Goal: Information Seeking & Learning: Learn about a topic

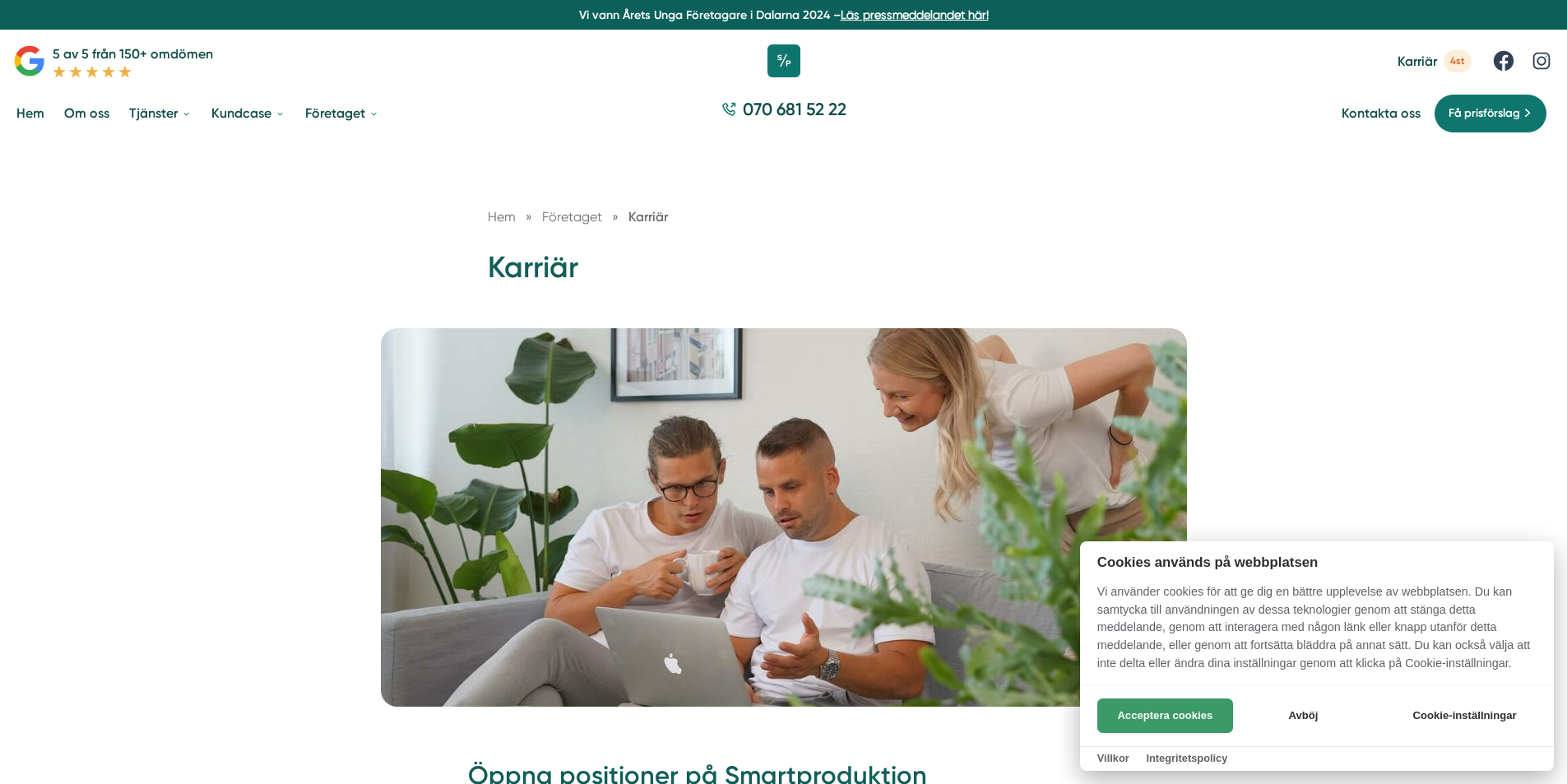
click at [1143, 711] on button "Acceptera cookies" at bounding box center [1166, 715] width 136 height 35
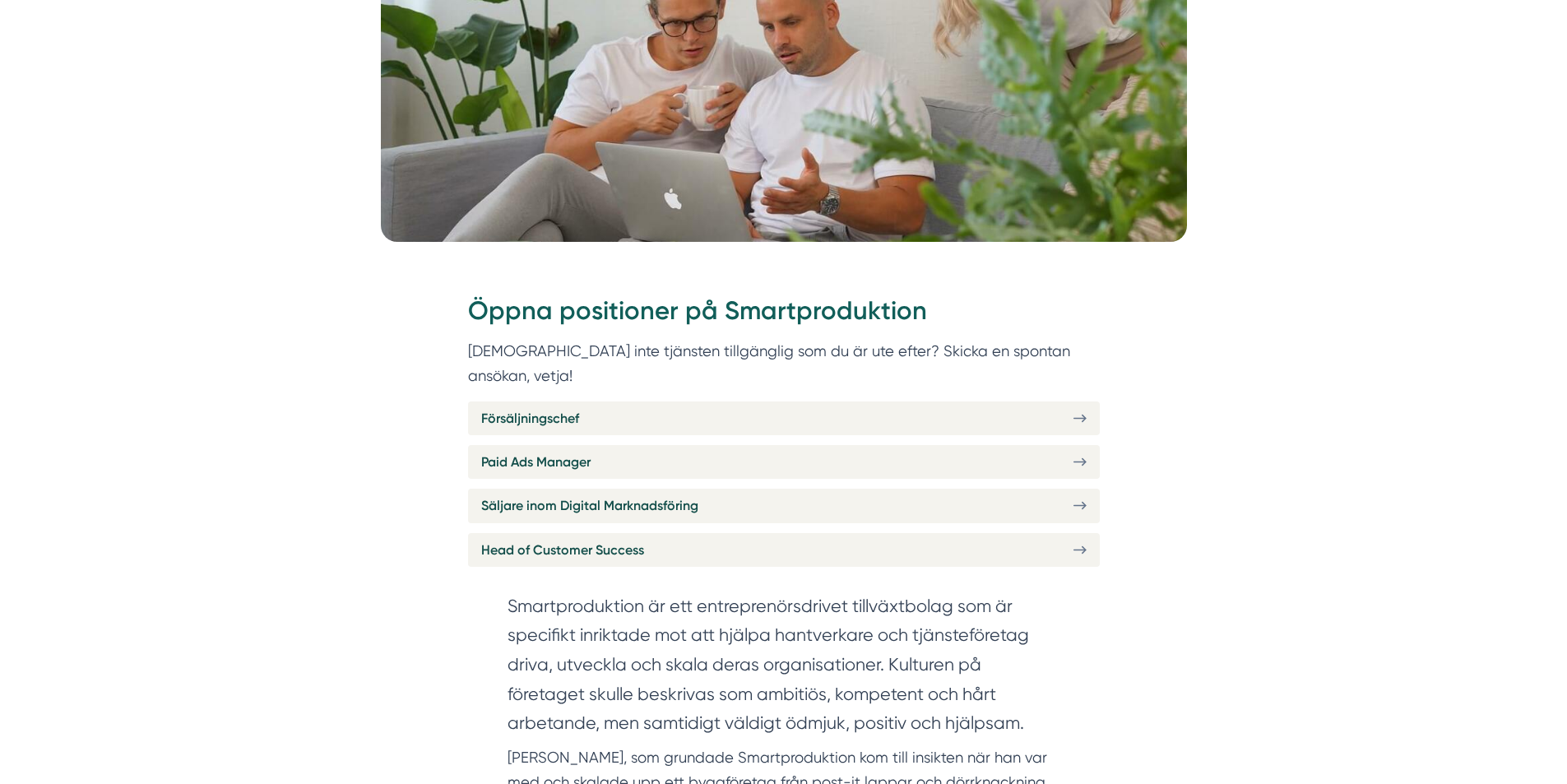
scroll to position [493, 0]
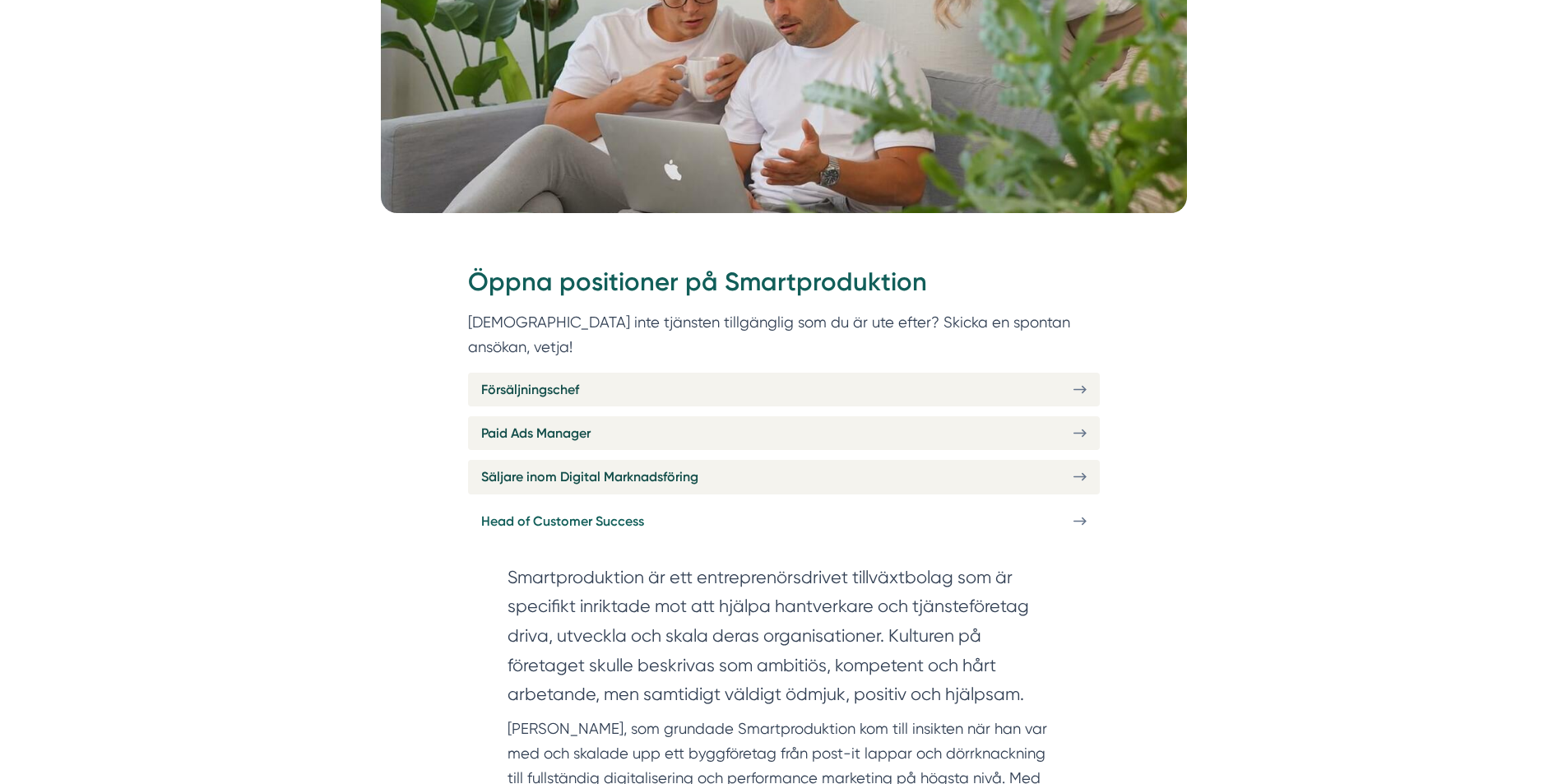
click at [834, 504] on link "Head of Customer Success" at bounding box center [784, 520] width 632 height 34
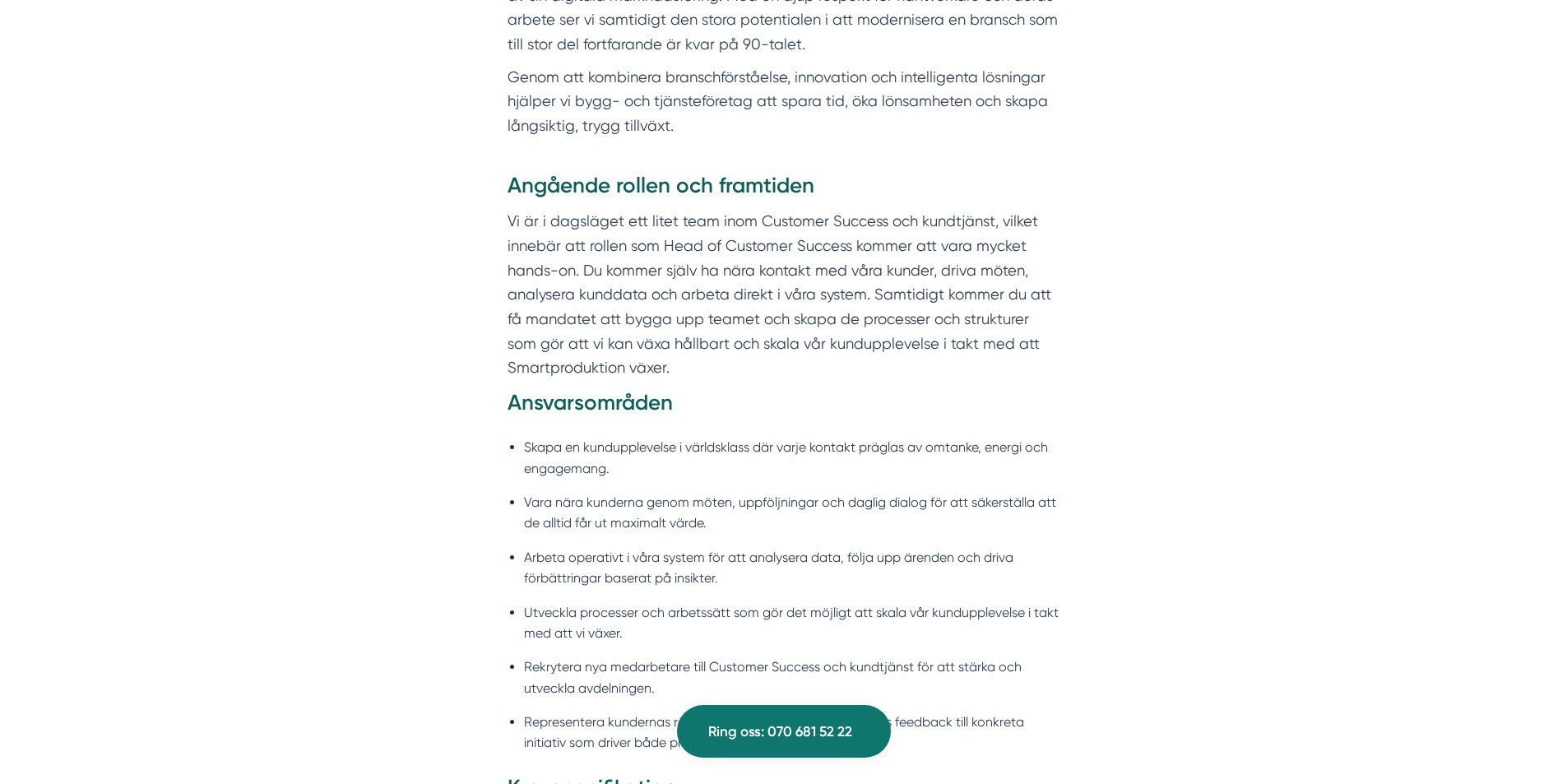
scroll to position [1069, 0]
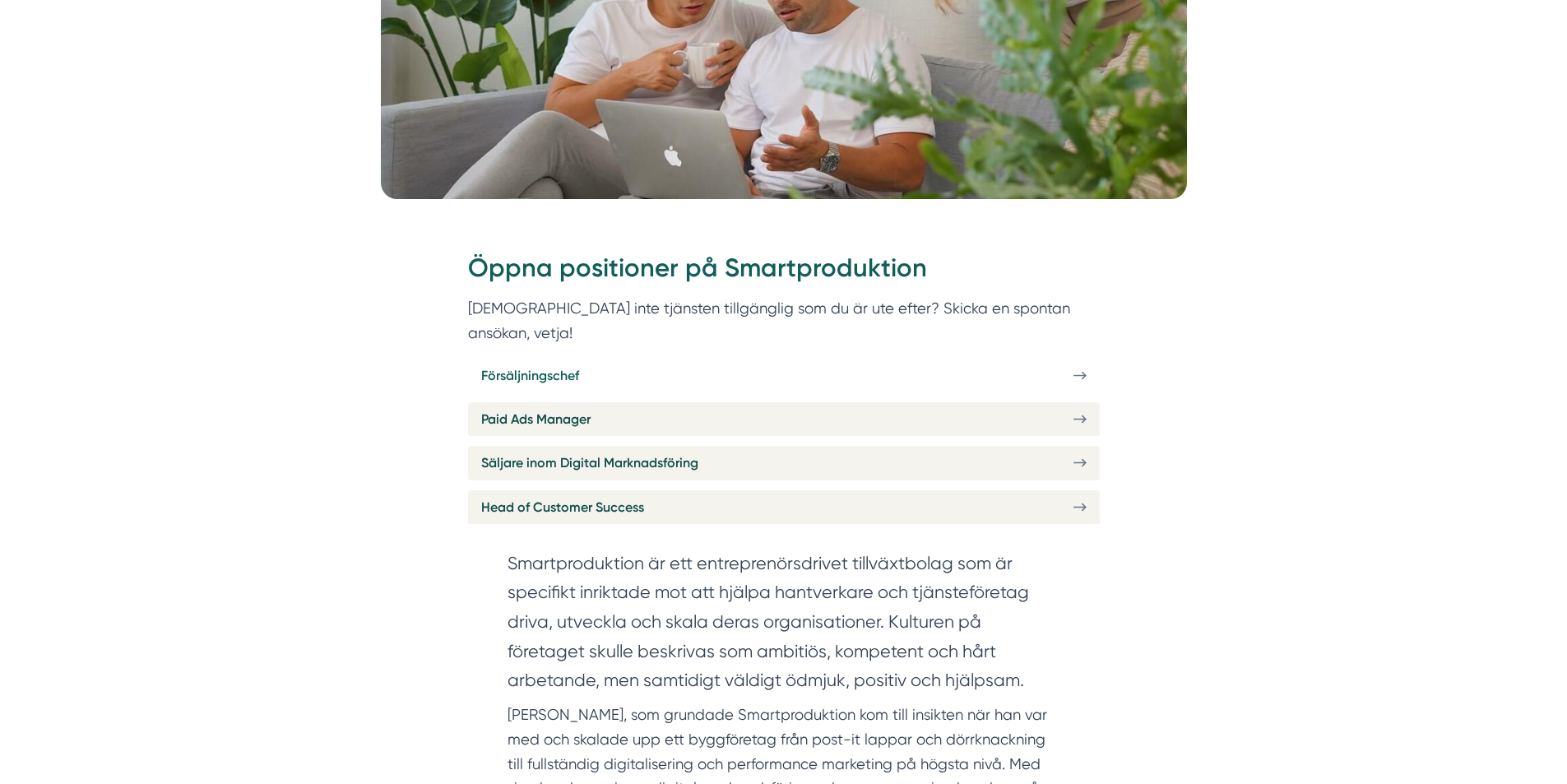
click at [765, 359] on link "Försäljningschef" at bounding box center [784, 375] width 632 height 34
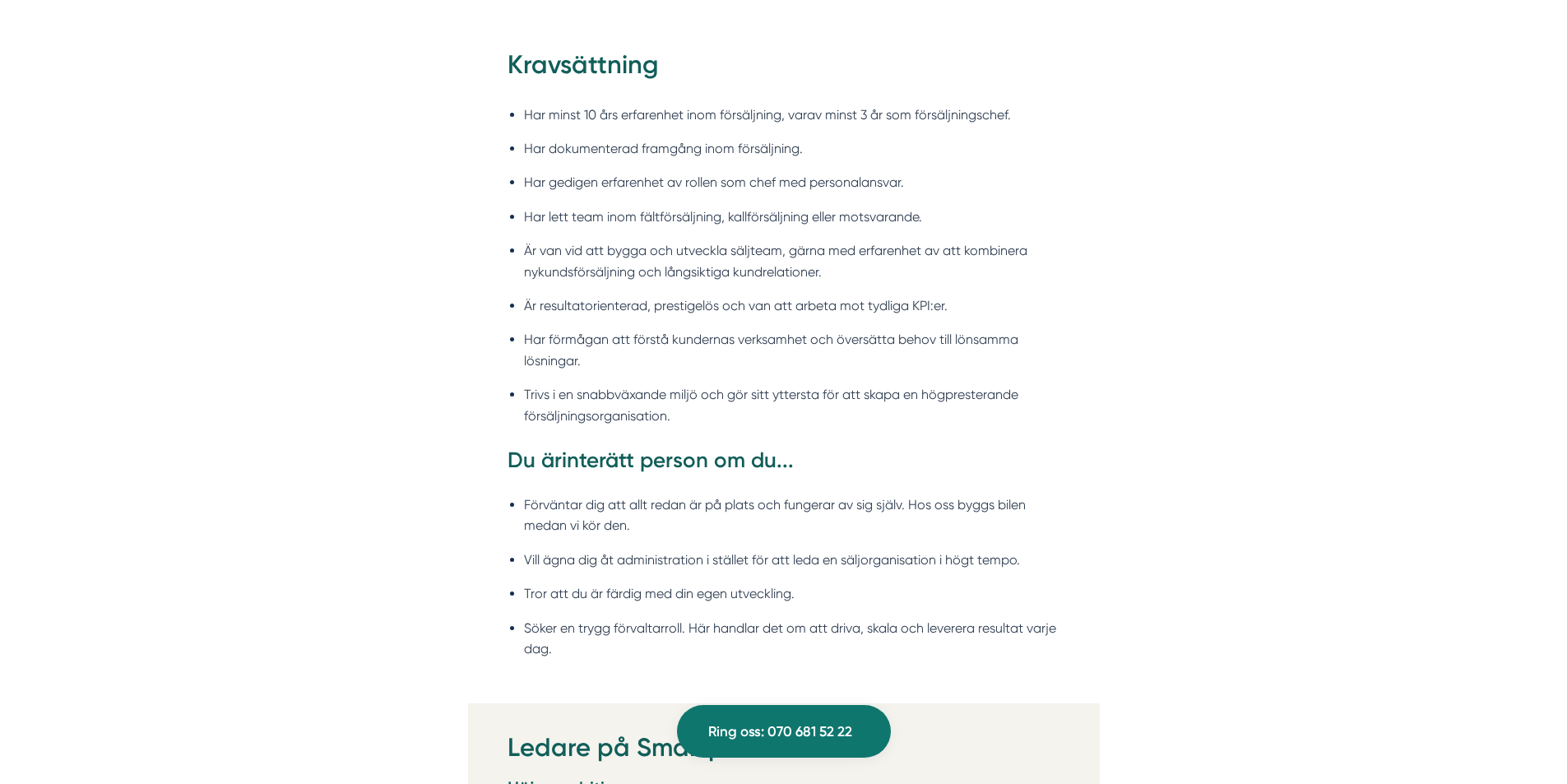
scroll to position [2220, 0]
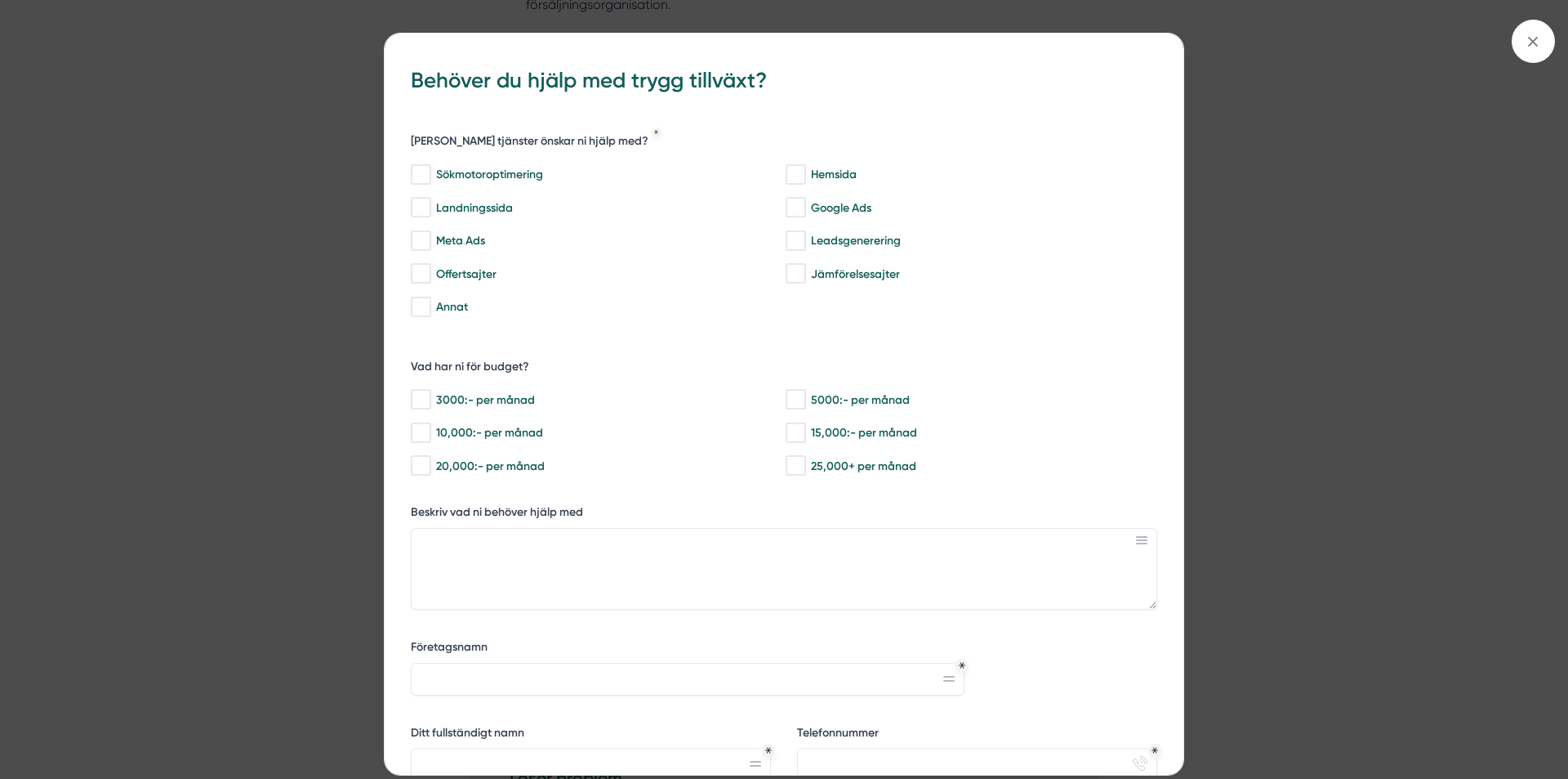
click at [1410, 141] on div "bbc9b822-b2c6-488a-ab3e-9a2d59e49c7c Behöver du hjälp med trygg tillväxt? Vilka…" at bounding box center [784, 389] width 1568 height 779
